Goal: Find specific page/section: Find specific page/section

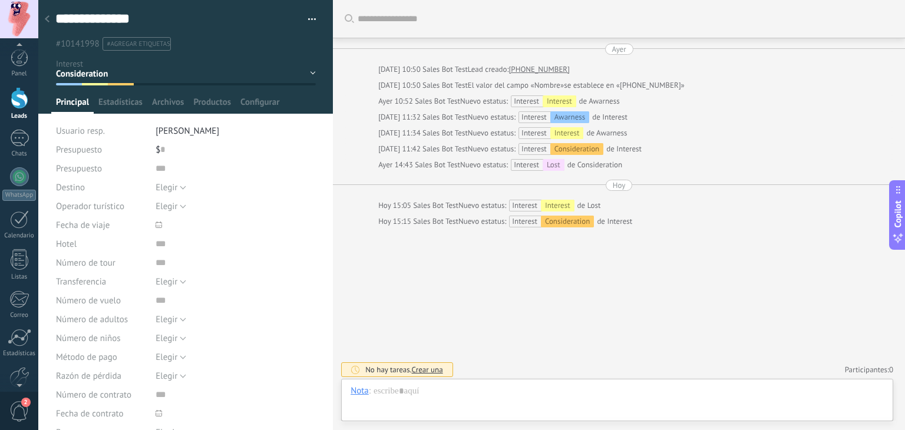
scroll to position [17, 0]
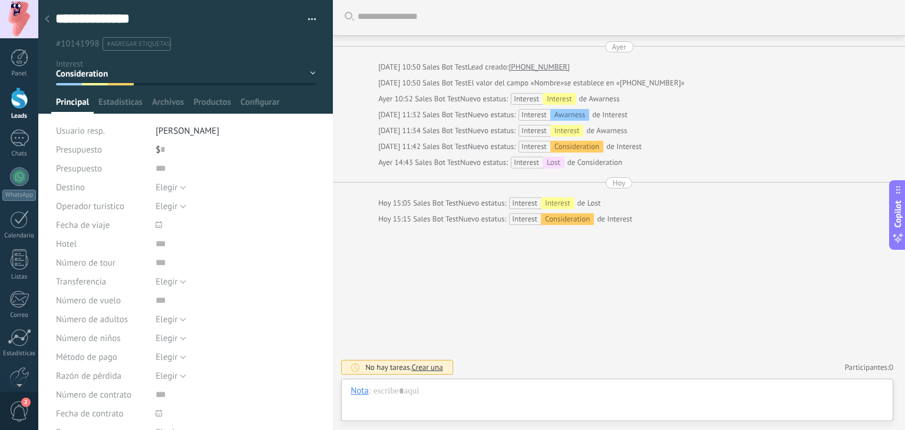
click at [443, 12] on input "text" at bounding box center [626, 17] width 536 height 12
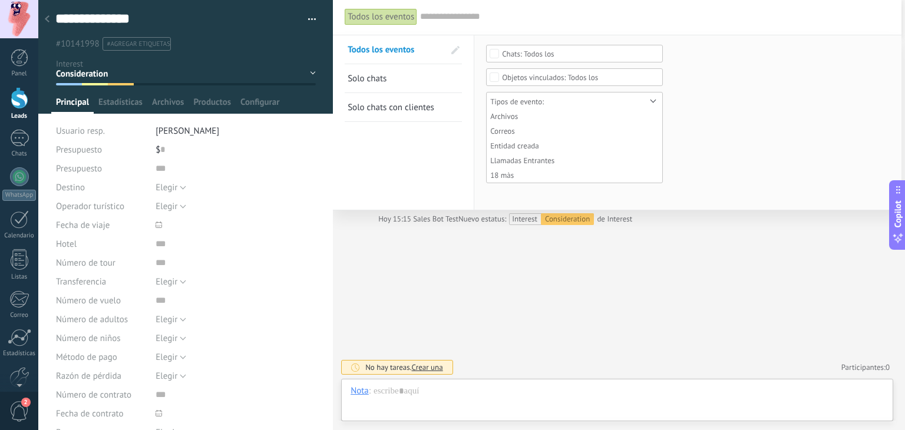
click at [516, 307] on div "Todos los eventos Buscar Todos los eventos Solo chats Solo chats con clientes G…" at bounding box center [617, 214] width 569 height 433
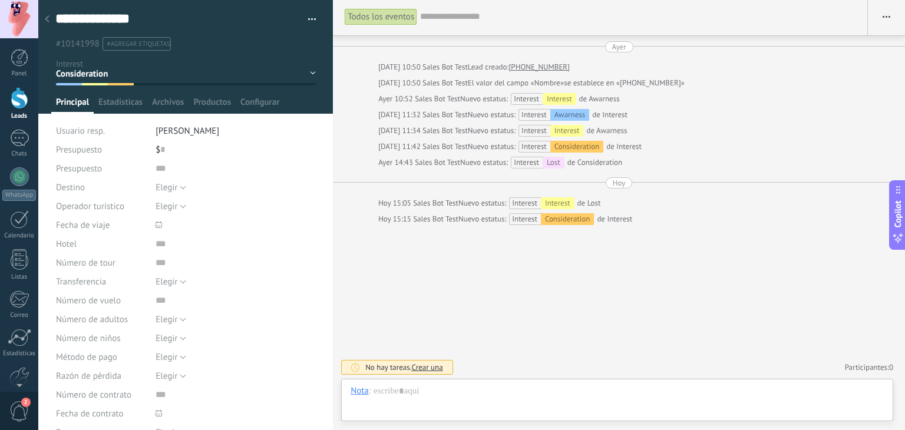
click at [483, 14] on input "text" at bounding box center [638, 17] width 436 height 12
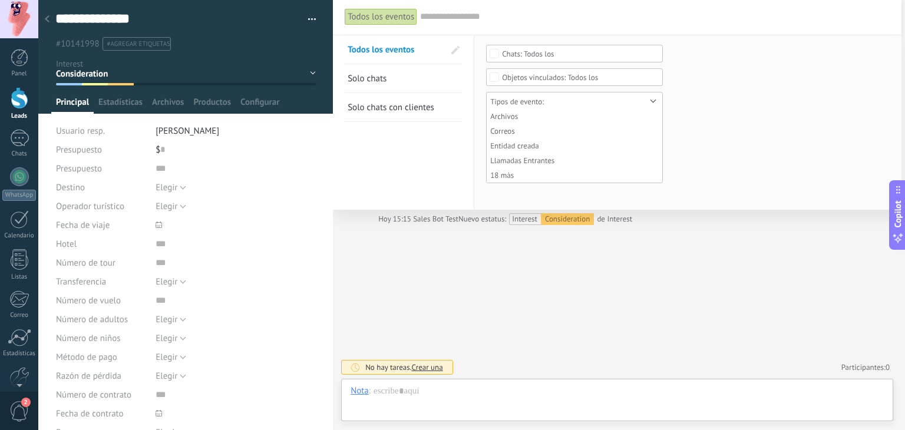
click at [379, 82] on span "Solo chats" at bounding box center [367, 78] width 39 height 11
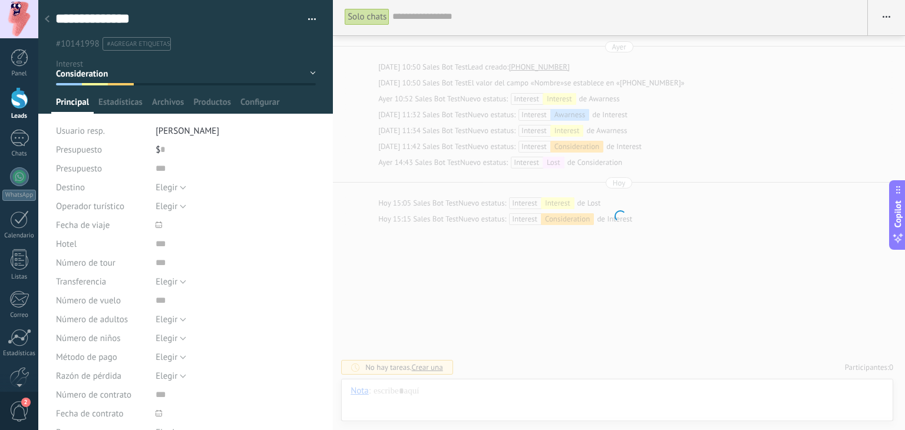
click at [417, 14] on input "text" at bounding box center [623, 17] width 463 height 12
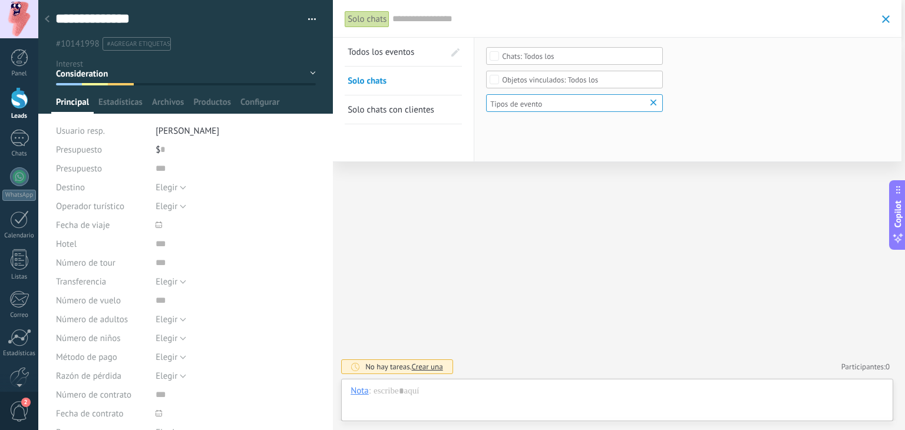
scroll to position [0, 0]
click at [391, 51] on span "Todos los eventos" at bounding box center [381, 52] width 67 height 11
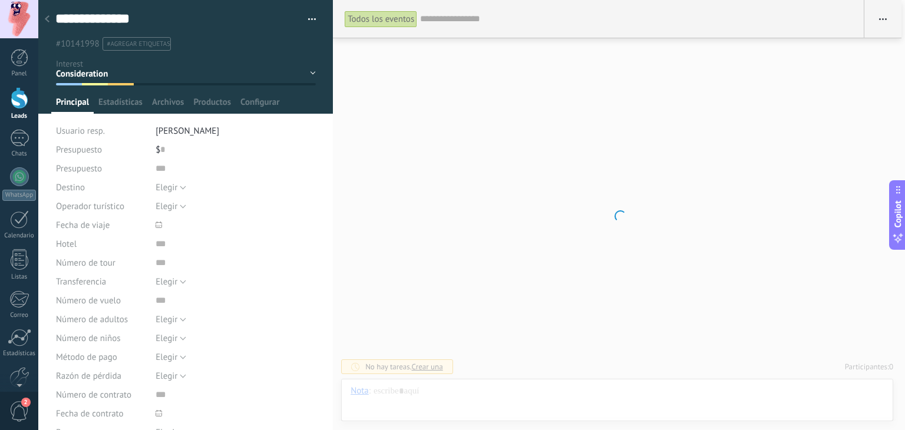
scroll to position [2, 0]
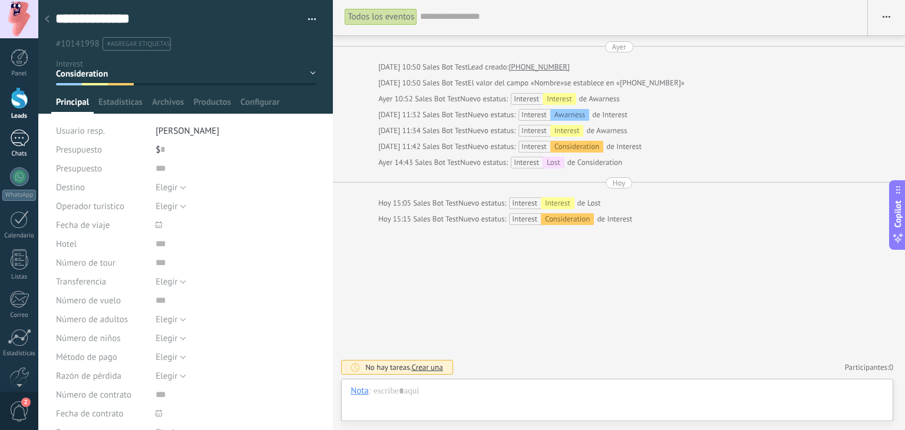
click at [14, 151] on div "Chats" at bounding box center [19, 154] width 34 height 8
